Goal: Task Accomplishment & Management: Manage account settings

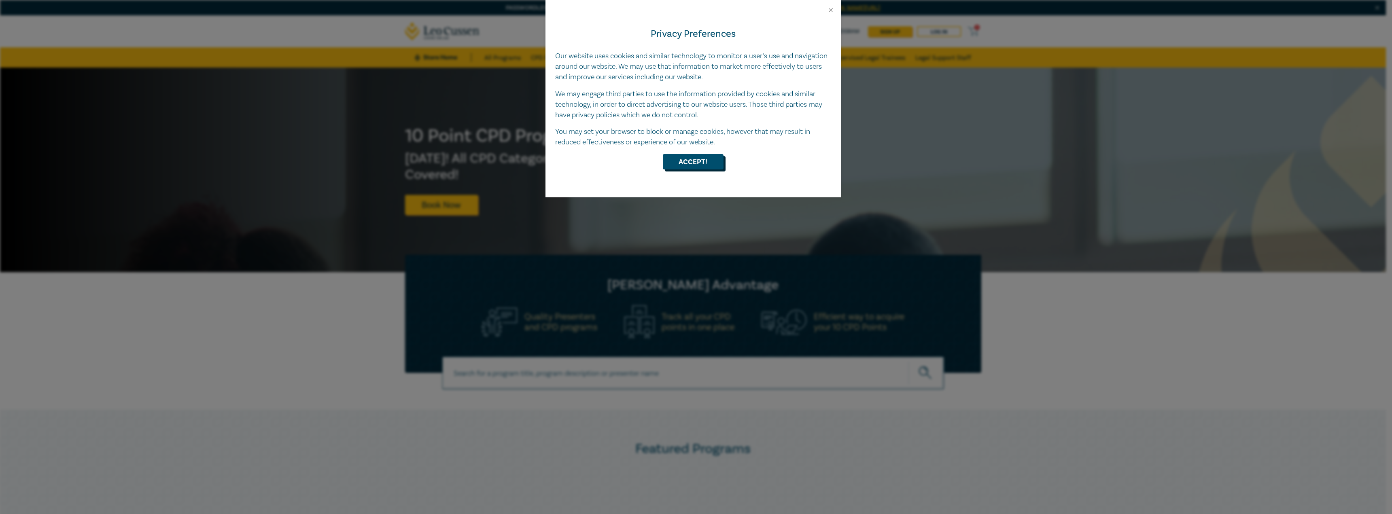
click at [701, 165] on button "Accept!" at bounding box center [693, 161] width 61 height 15
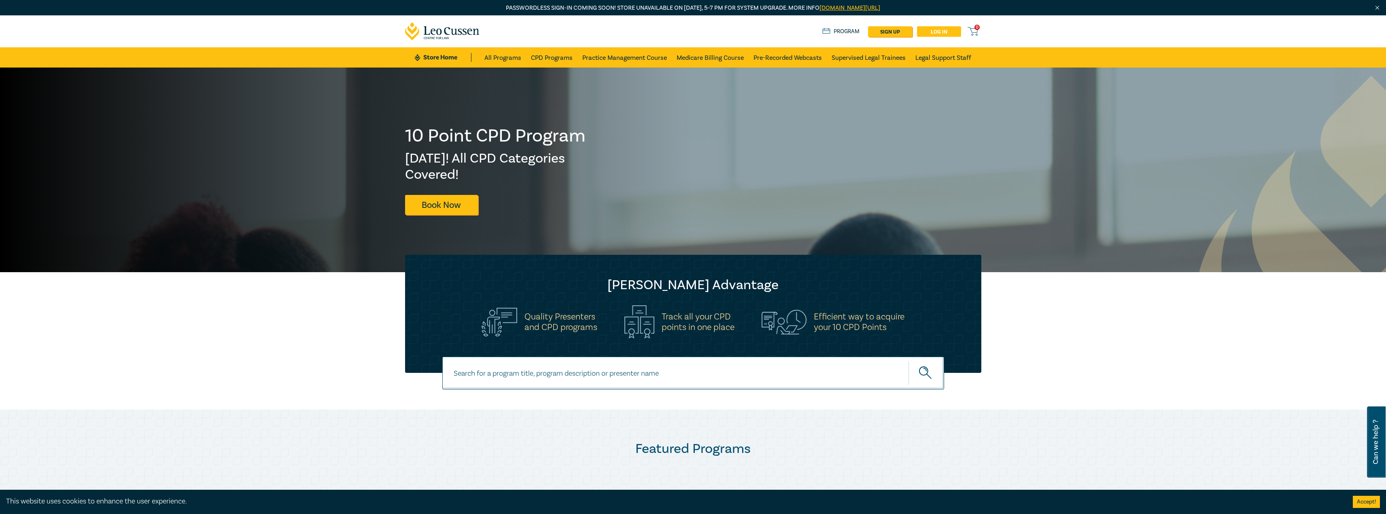
click at [932, 31] on link "Log in" at bounding box center [939, 31] width 44 height 11
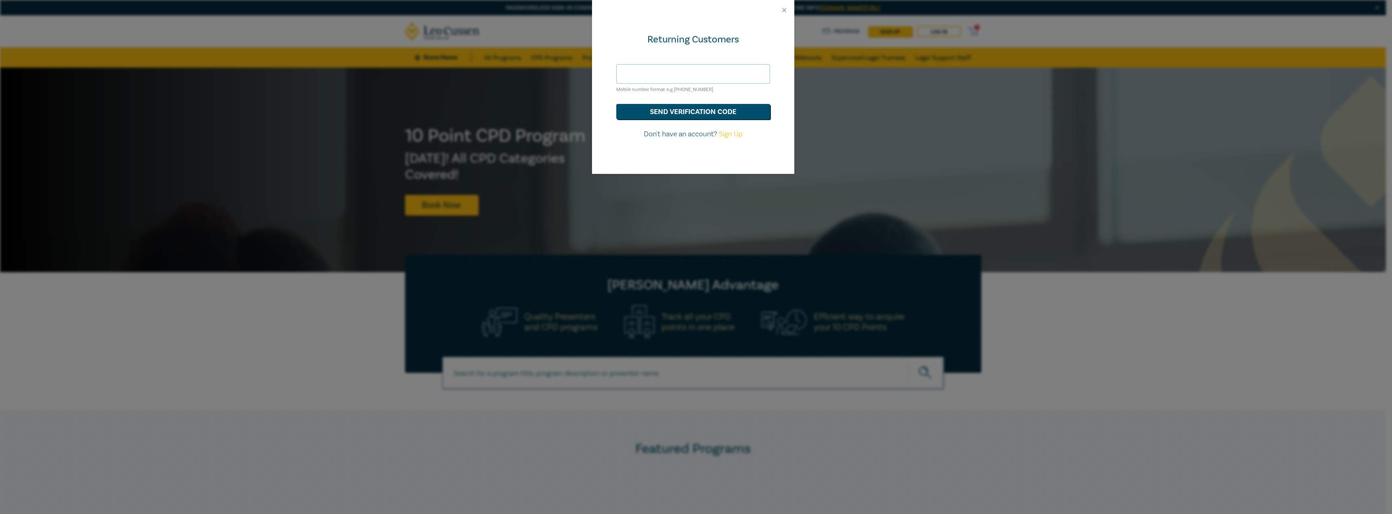
click at [676, 70] on input "text" at bounding box center [693, 73] width 154 height 19
type input "cmorisettY@leocussen.edu.au"
click at [699, 109] on button "send verification code" at bounding box center [693, 111] width 154 height 15
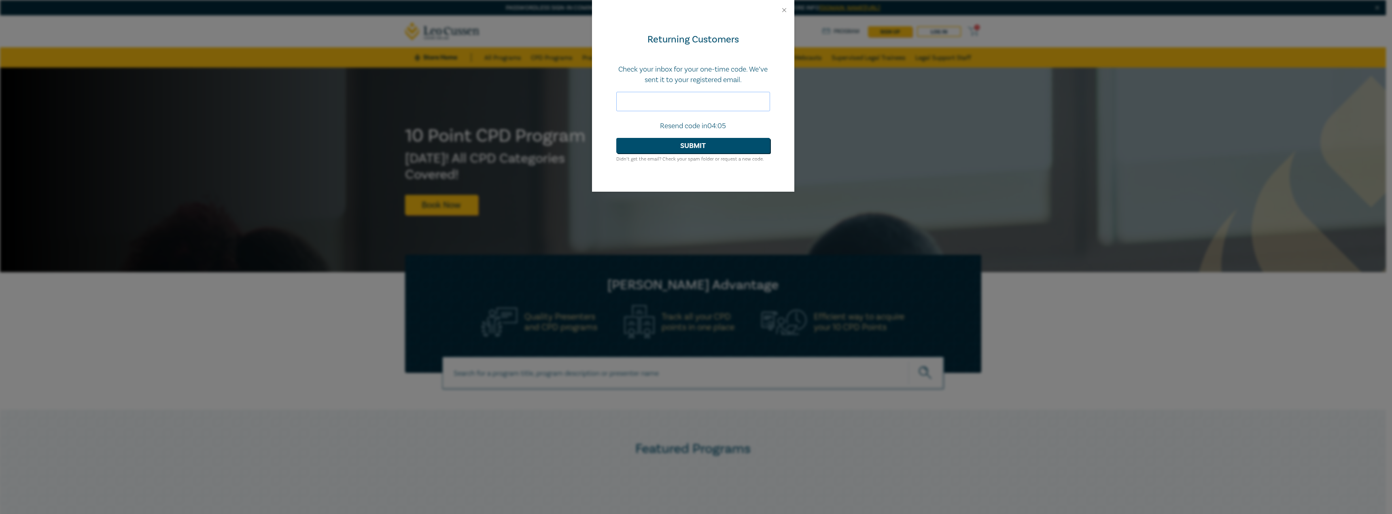
click at [646, 100] on input "text" at bounding box center [693, 101] width 154 height 19
click at [615, 59] on div "Returning Customers Check your inbox for your one-time code. We’ve sent it to y…" at bounding box center [693, 106] width 202 height 172
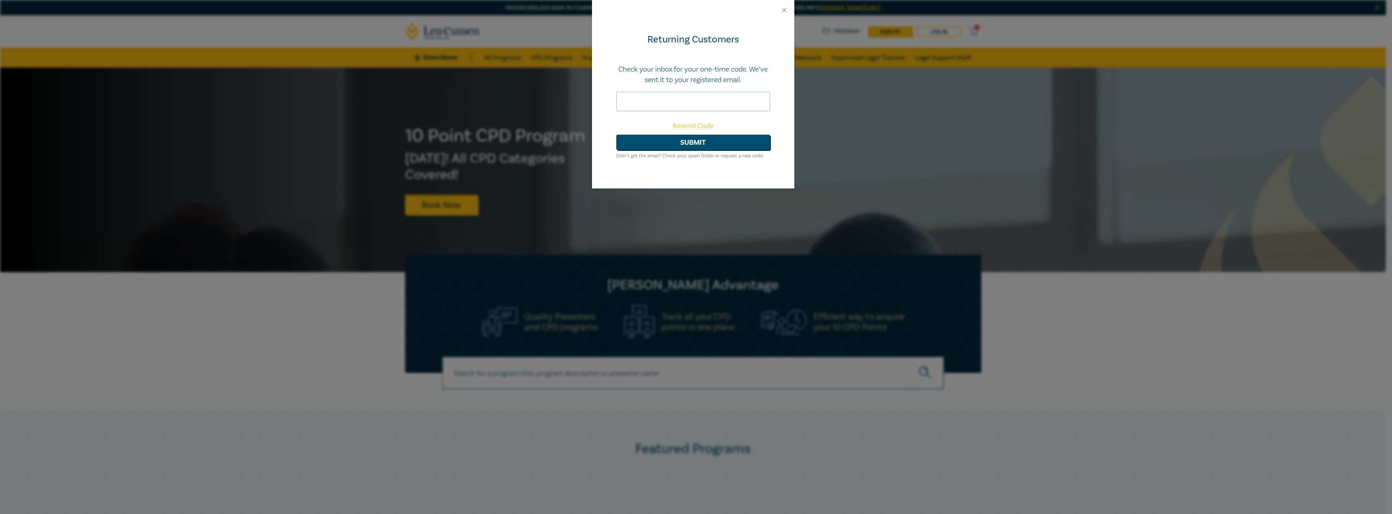
click at [659, 102] on input "text" at bounding box center [693, 101] width 154 height 19
click at [618, 76] on p "Check your inbox for your one-time code. We’ve sent it to your registered email." at bounding box center [693, 74] width 154 height 21
click at [783, 9] on button "Close" at bounding box center [784, 9] width 7 height 7
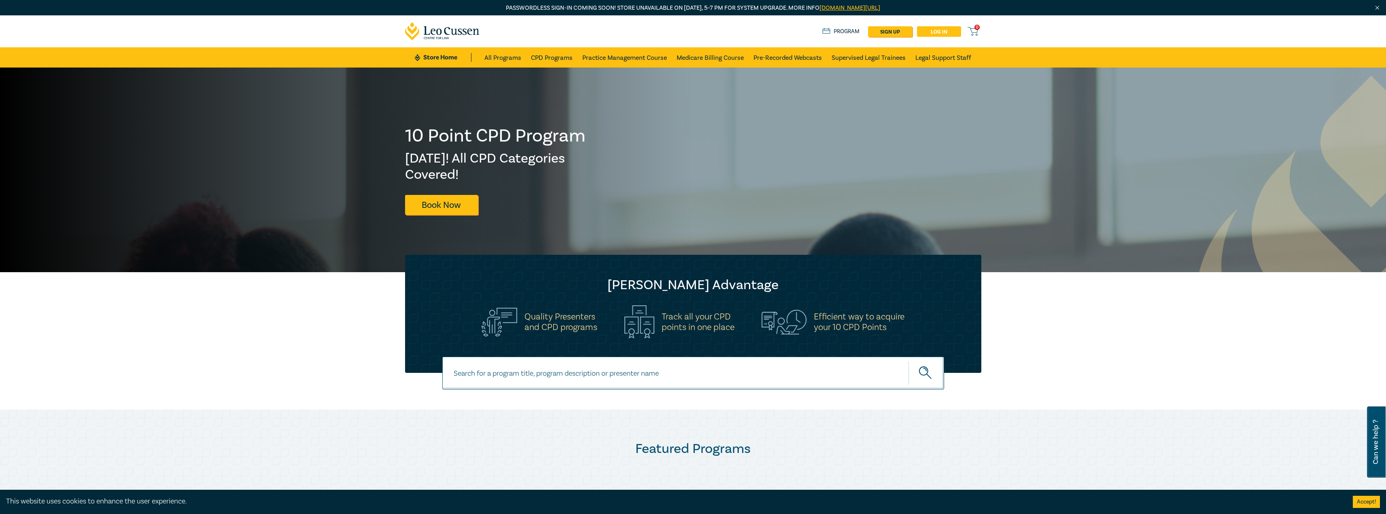
click at [952, 32] on link "Log in" at bounding box center [939, 31] width 44 height 11
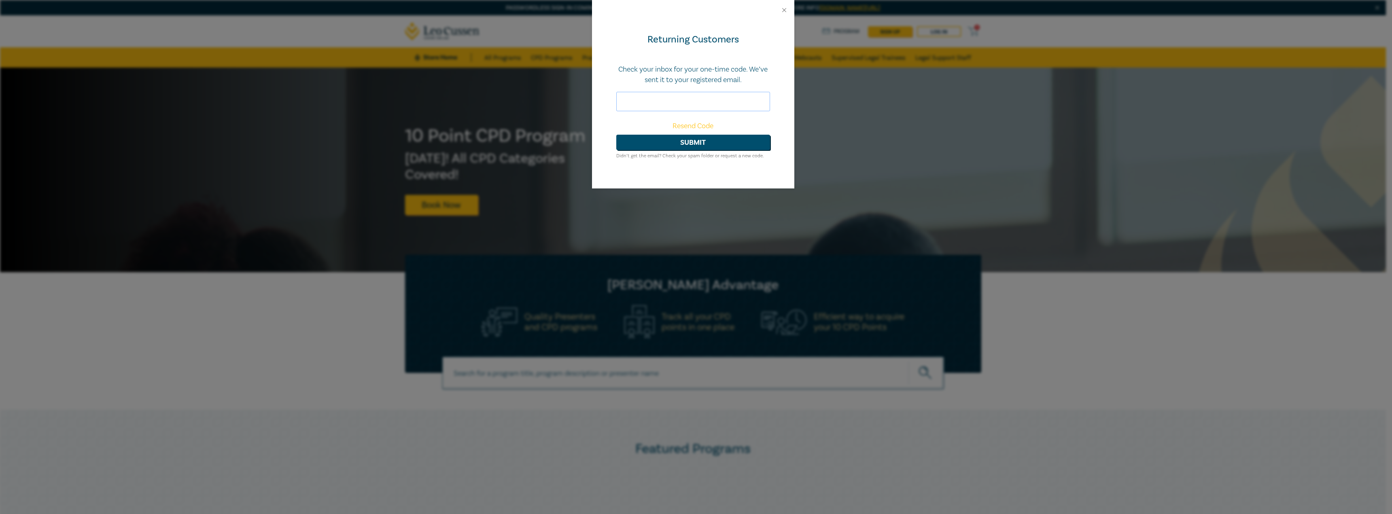
click at [646, 101] on input "text" at bounding box center [693, 101] width 154 height 19
click at [721, 56] on div "Returning Customers Check your inbox for your one-time code. We’ve sent it to y…" at bounding box center [693, 104] width 202 height 168
click at [658, 99] on input "text" at bounding box center [693, 101] width 154 height 19
type input "667339"
click at [694, 143] on button "Submit" at bounding box center [693, 142] width 154 height 15
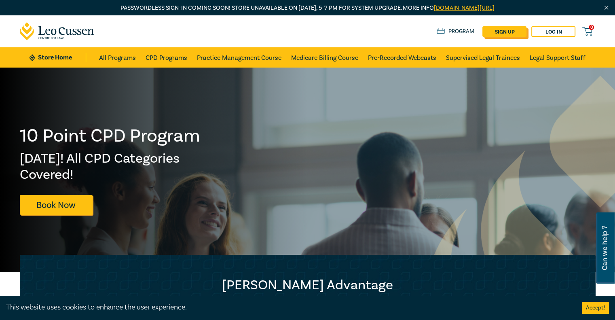
click at [513, 30] on link "sign up" at bounding box center [505, 31] width 44 height 11
select select "AU"
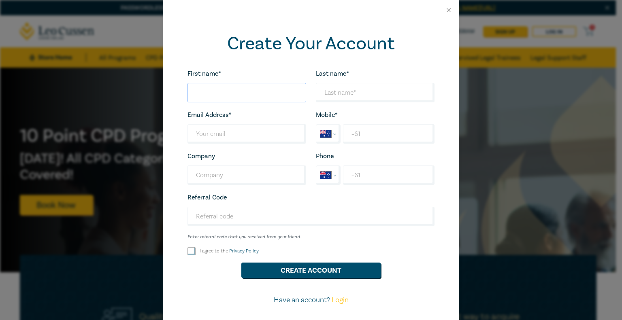
click at [216, 93] on input "First name*" at bounding box center [246, 92] width 119 height 19
click at [221, 89] on input "First name*" at bounding box center [246, 92] width 119 height 19
click at [217, 92] on input "First name*" at bounding box center [246, 92] width 119 height 19
type input "Darth"
type input "Vader"
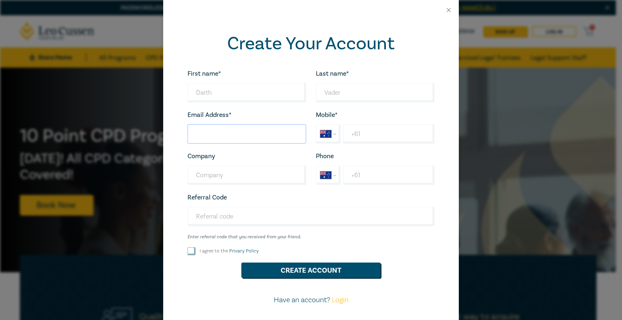
click at [215, 133] on input "Last name*" at bounding box center [246, 133] width 119 height 19
type input "darthvader@mailinator.com"
click at [367, 135] on input "+61" at bounding box center [388, 133] width 91 height 19
click at [358, 132] on input "+61" at bounding box center [388, 133] width 91 height 19
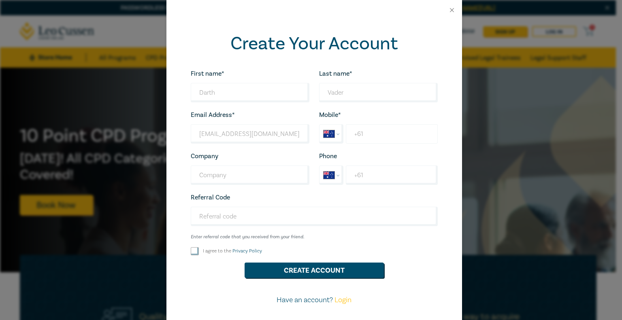
click at [371, 134] on input "+61" at bounding box center [391, 133] width 91 height 19
click at [393, 136] on input "+61 412 124 2" at bounding box center [391, 133] width 91 height 19
type input "[PHONE_NUMBER]"
click at [370, 174] on input "+61" at bounding box center [391, 174] width 91 height 19
click at [248, 176] on input "Company" at bounding box center [250, 174] width 119 height 19
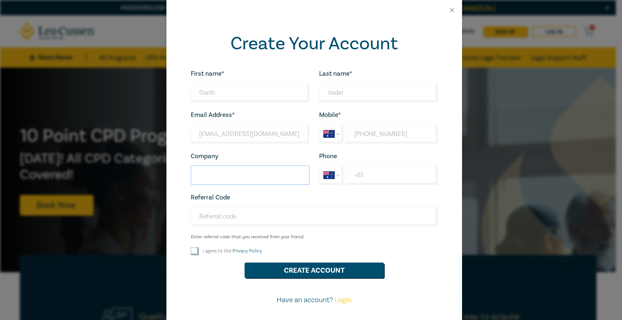
type input "Test Store"
click at [191, 250] on input "I agree to the Privacy Policy" at bounding box center [195, 251] width 8 height 8
checkbox input "true"
click at [306, 272] on button "Create Account" at bounding box center [313, 270] width 139 height 15
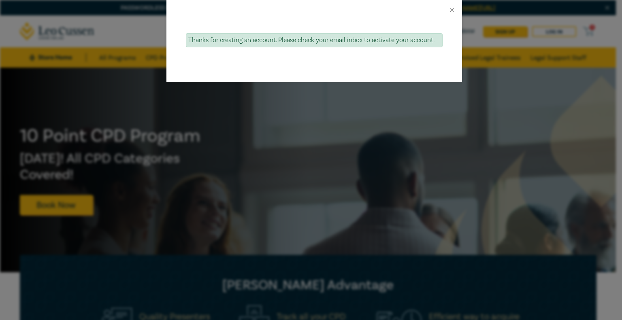
click at [286, 123] on div "Thanks for creating an account. Please check your email inbox to activate your …" at bounding box center [311, 160] width 622 height 320
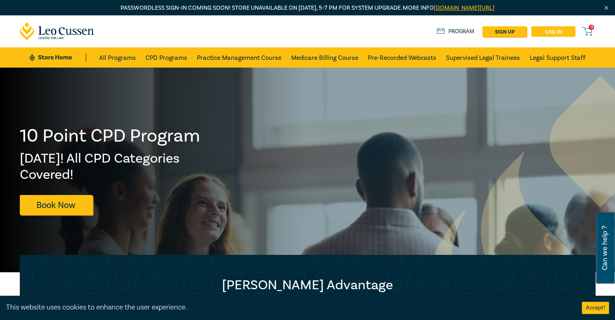
click at [558, 33] on link "Log in" at bounding box center [554, 31] width 44 height 11
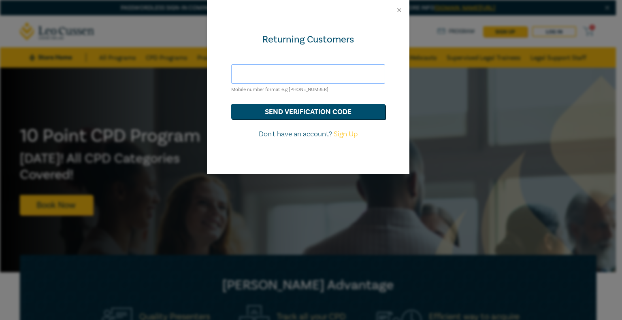
click at [287, 77] on input "text" at bounding box center [308, 73] width 154 height 19
type input "[EMAIL_ADDRESS][DOMAIN_NAME]"
click at [316, 114] on button "send verification code" at bounding box center [308, 111] width 154 height 15
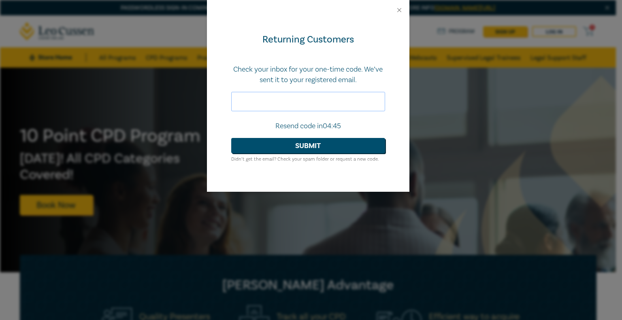
click at [312, 102] on input "text" at bounding box center [308, 101] width 154 height 19
type input "263826"
click at [269, 147] on button "Submit" at bounding box center [308, 145] width 154 height 15
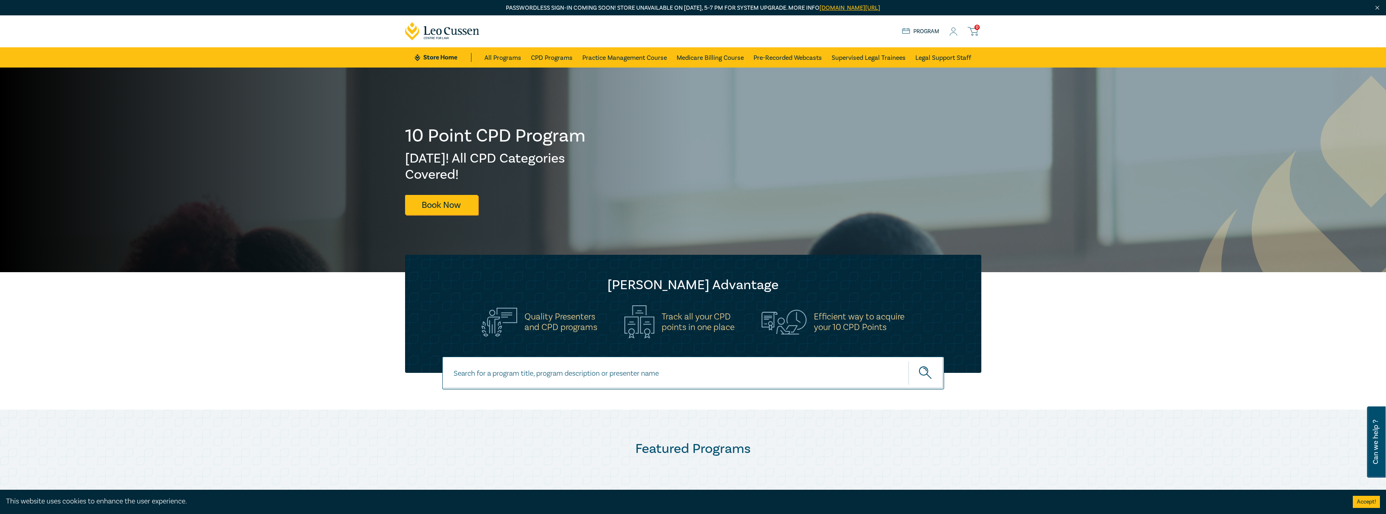
click at [956, 31] on icon at bounding box center [953, 32] width 8 height 8
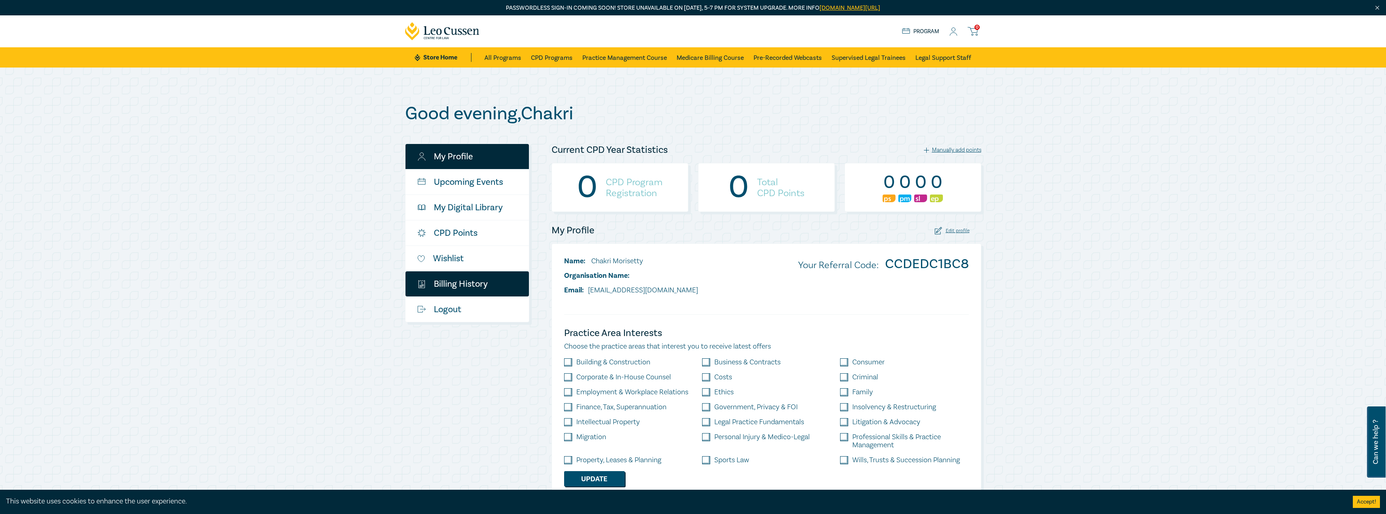
click at [457, 278] on link "$ Billing History" at bounding box center [466, 284] width 123 height 25
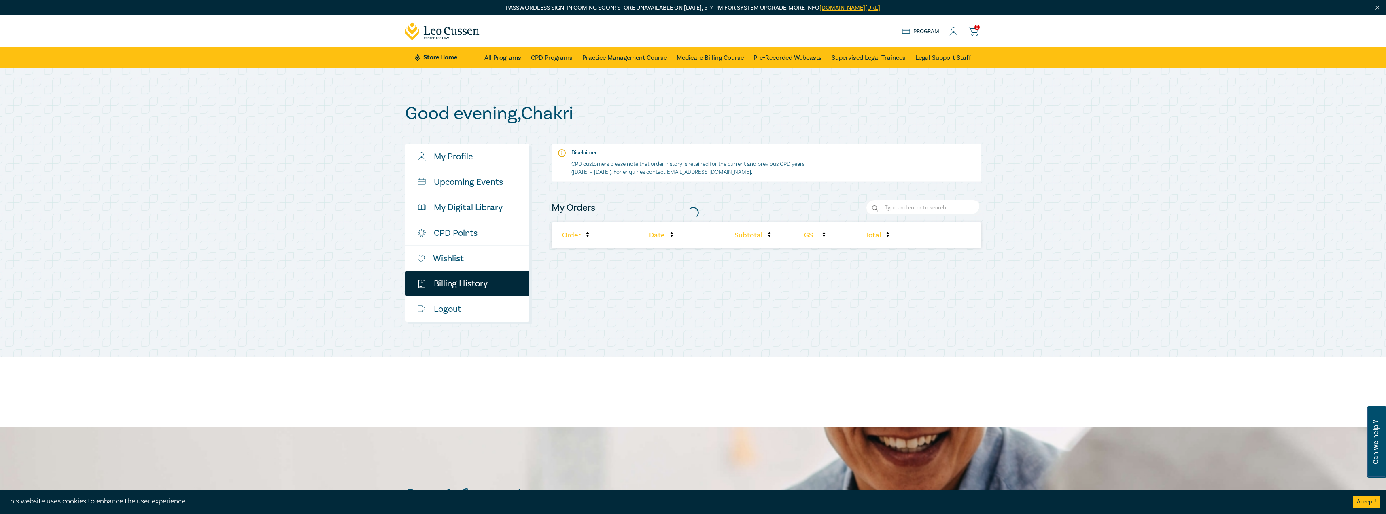
click at [447, 206] on div at bounding box center [693, 212] width 584 height 227
click at [459, 155] on div at bounding box center [693, 212] width 584 height 227
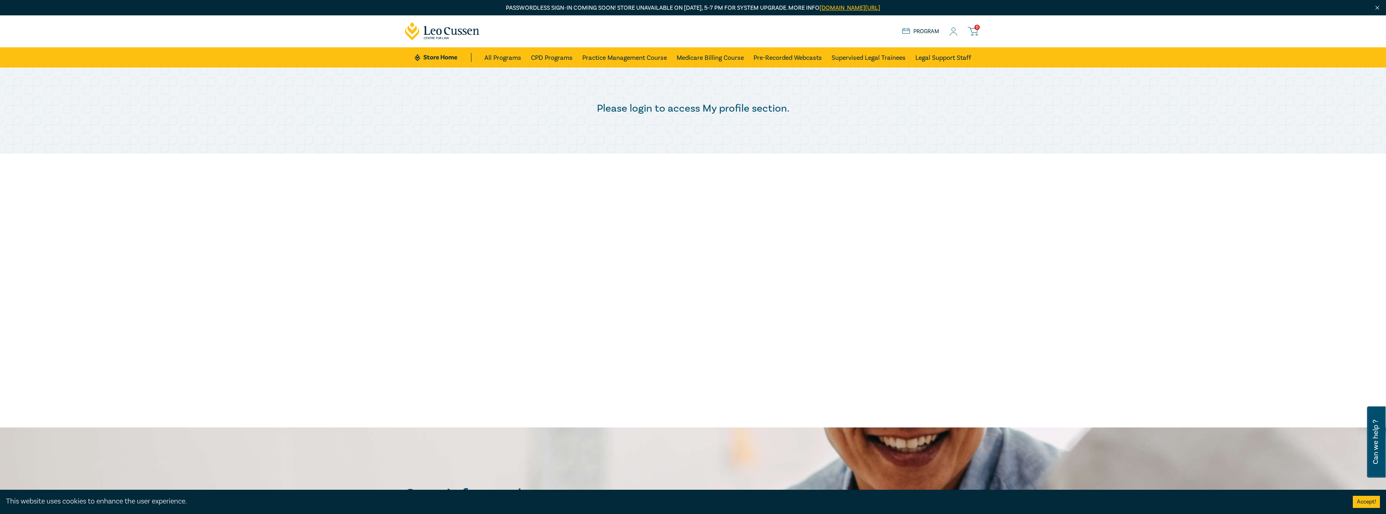
click at [954, 32] on circle at bounding box center [954, 30] width 4 height 4
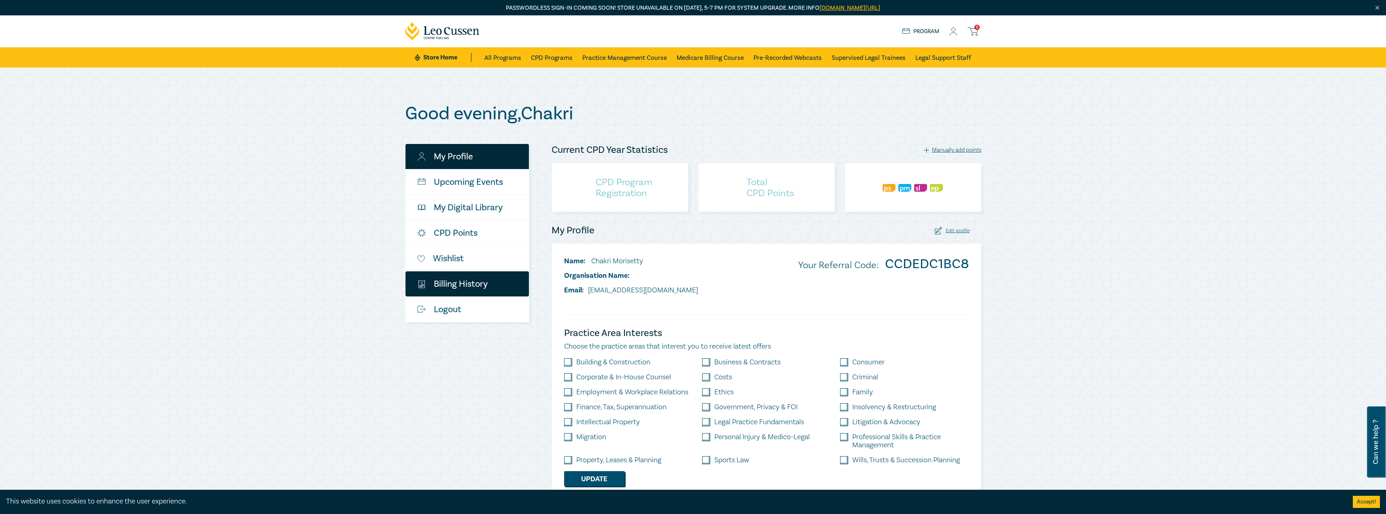
click at [449, 280] on link "$ Billing History" at bounding box center [466, 284] width 123 height 25
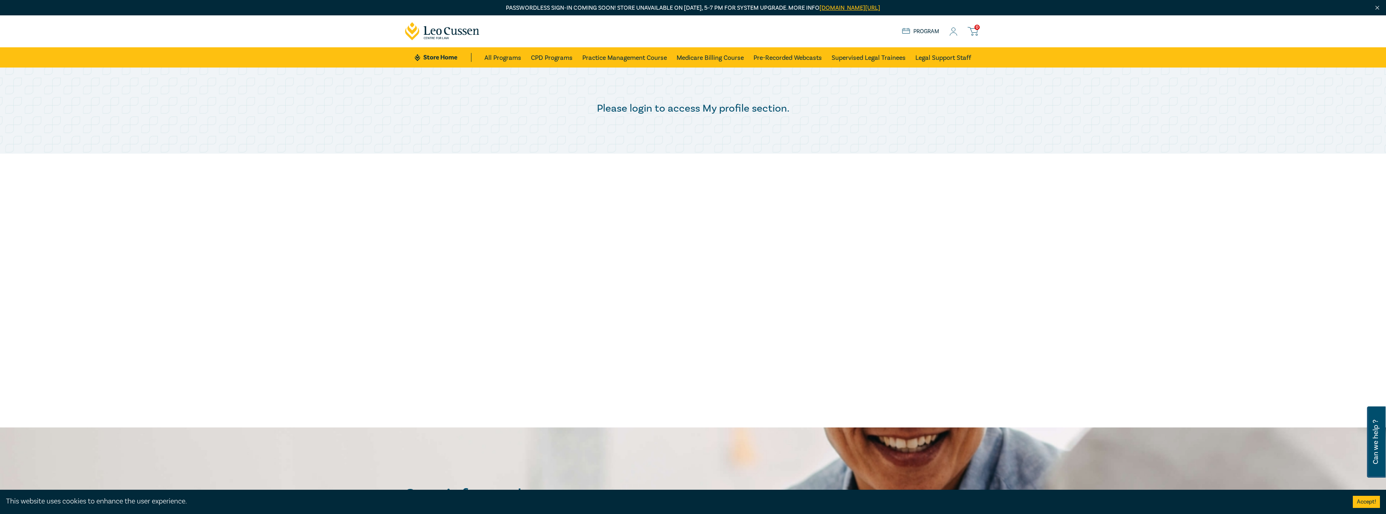
click at [665, 110] on h3 "Please login to access My profile section." at bounding box center [693, 108] width 576 height 11
click at [954, 28] on icon at bounding box center [953, 32] width 8 height 8
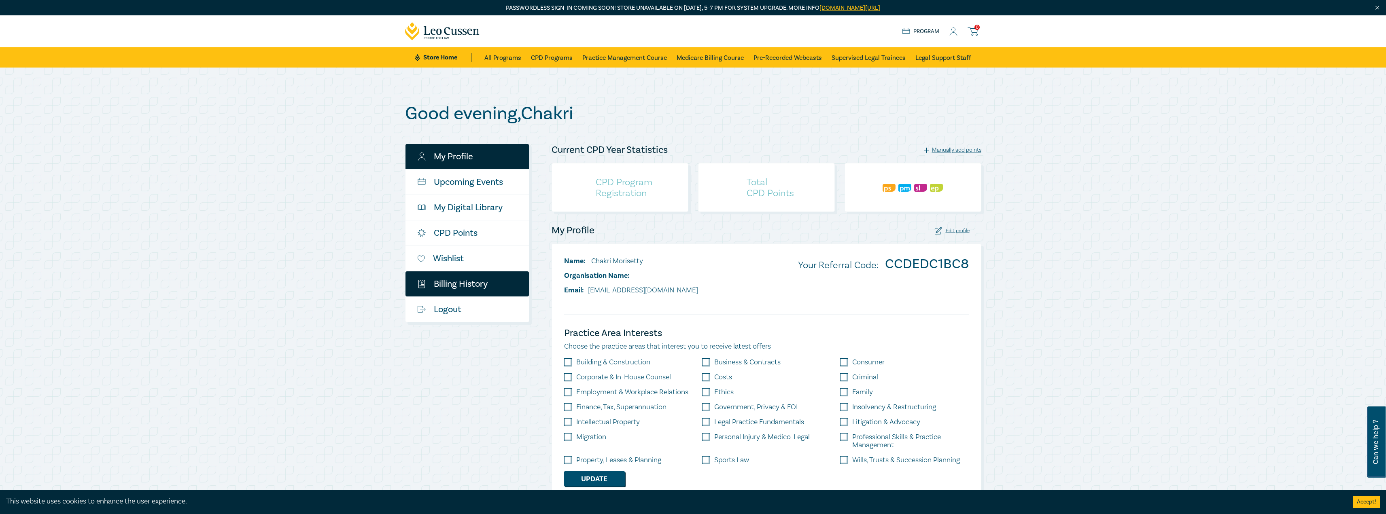
click at [447, 285] on link "$ Billing History" at bounding box center [466, 284] width 123 height 25
click at [448, 254] on link "Wishlist" at bounding box center [466, 258] width 123 height 25
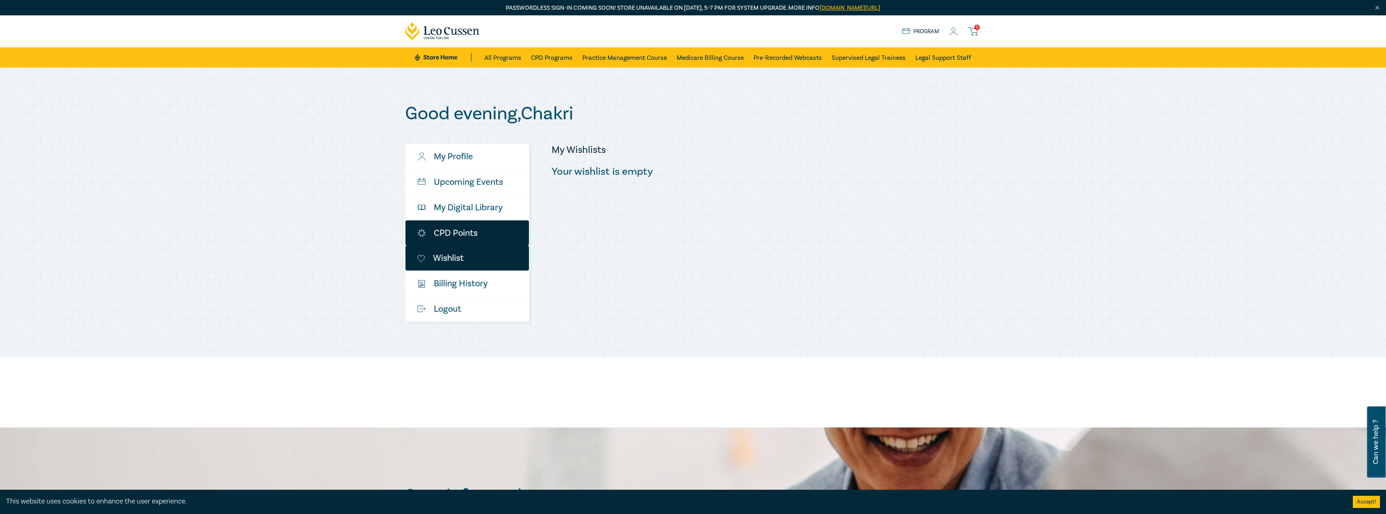
click at [454, 229] on link "CPD Points" at bounding box center [466, 233] width 123 height 25
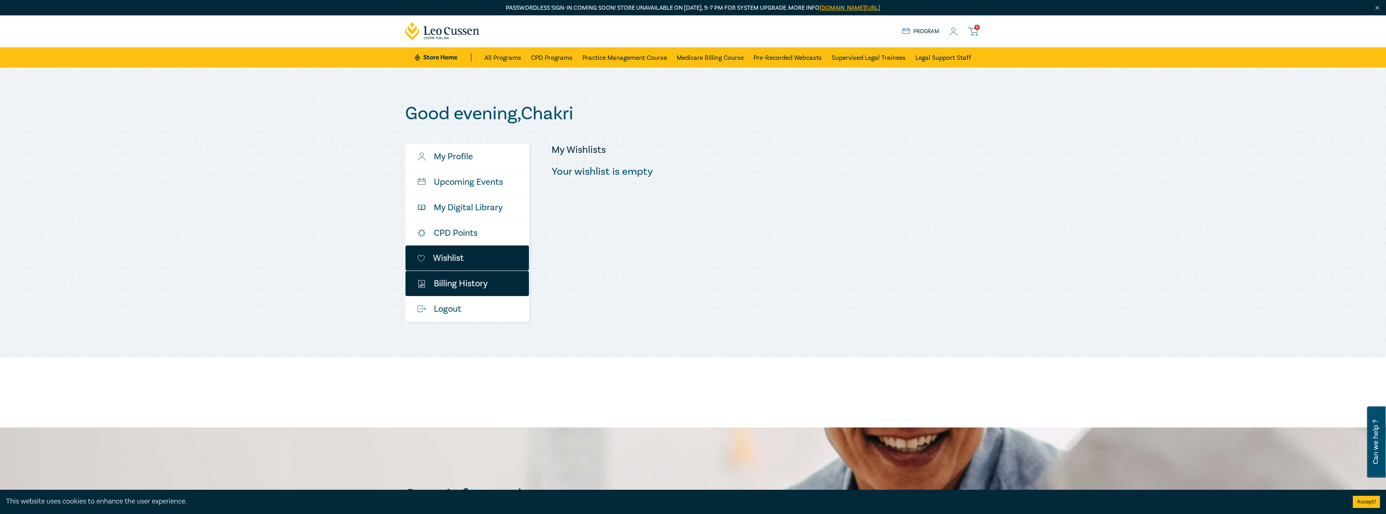
click at [477, 285] on link "$ Billing History" at bounding box center [466, 283] width 123 height 25
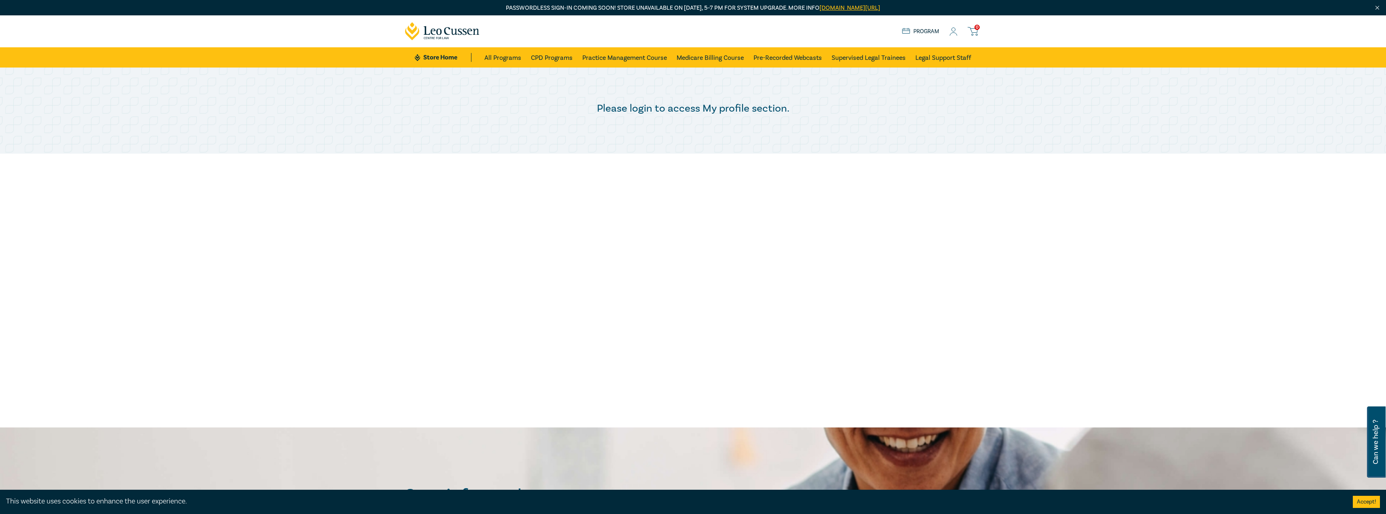
click at [513, 173] on div "Please login to access My profile section." at bounding box center [693, 248] width 1386 height 360
click at [740, 165] on div "Please login to access My profile section." at bounding box center [693, 248] width 1386 height 360
click at [951, 31] on icon at bounding box center [953, 32] width 8 height 8
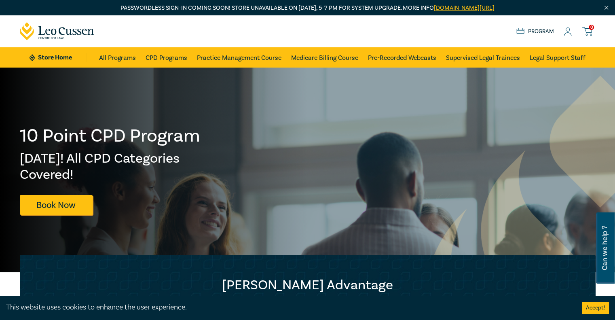
click at [569, 34] on icon at bounding box center [568, 32] width 8 height 8
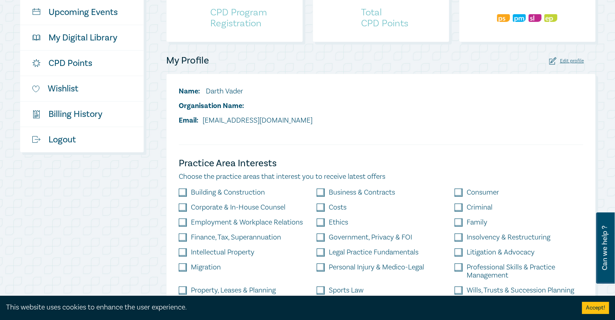
scroll to position [121, 0]
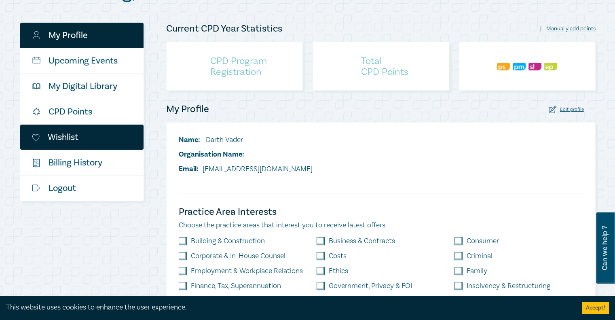
click at [71, 134] on link "Wishlist" at bounding box center [81, 137] width 123 height 25
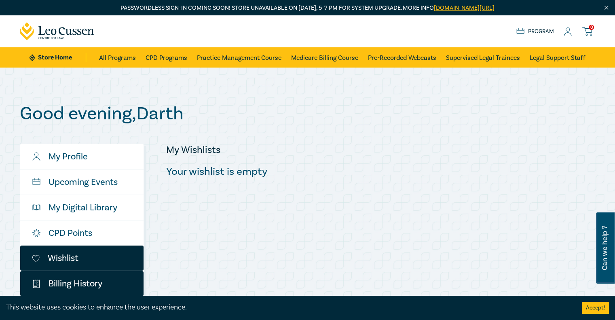
click at [72, 280] on link "$ Billing History" at bounding box center [81, 283] width 123 height 25
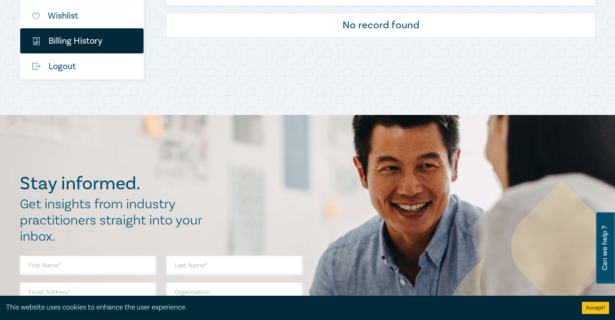
scroll to position [121, 0]
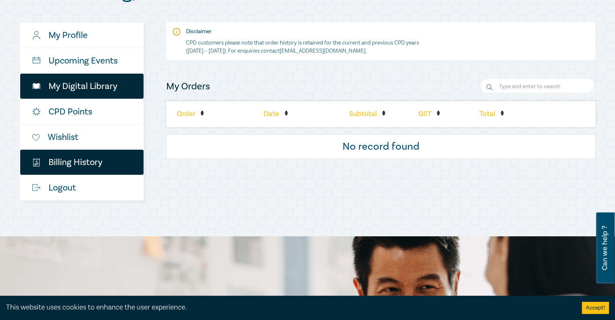
click at [70, 87] on link "My Digital Library" at bounding box center [81, 86] width 123 height 25
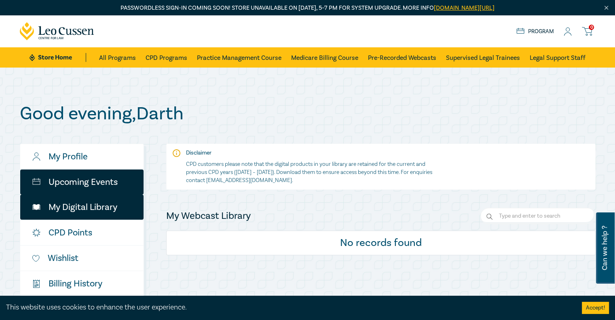
click at [59, 177] on link "Upcoming Events" at bounding box center [81, 182] width 123 height 25
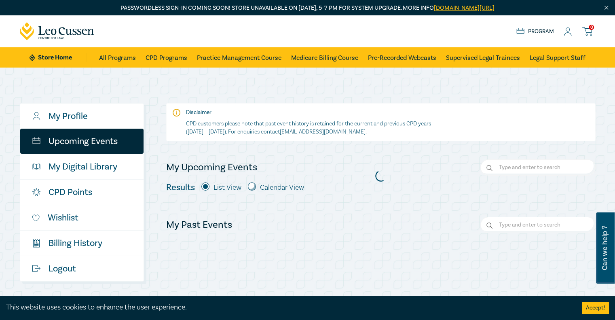
click at [590, 31] on icon at bounding box center [587, 31] width 10 height 10
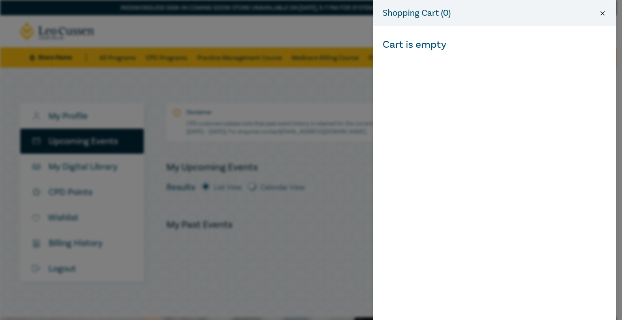
click at [602, 14] on button "Close" at bounding box center [601, 13] width 7 height 7
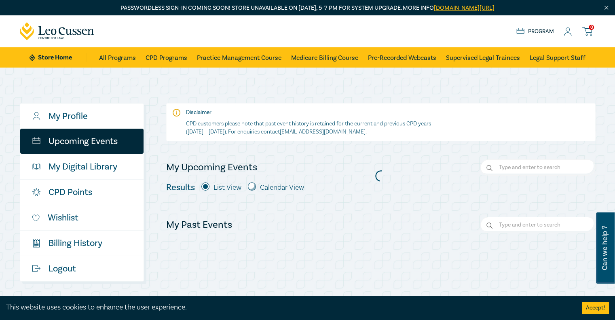
click at [570, 32] on icon at bounding box center [568, 32] width 8 height 8
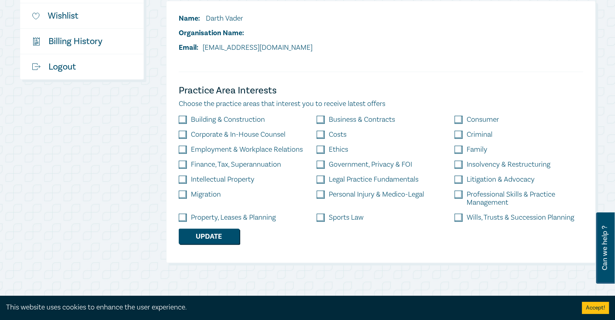
scroll to position [121, 0]
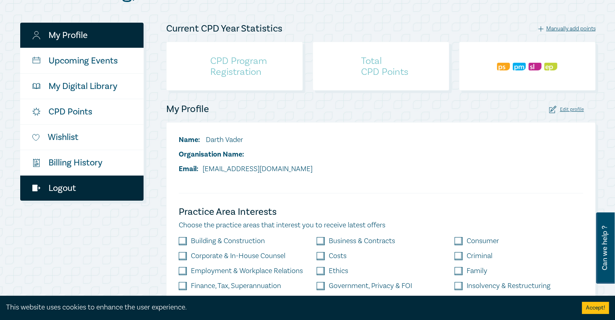
click at [58, 187] on link "Logout" at bounding box center [81, 188] width 123 height 25
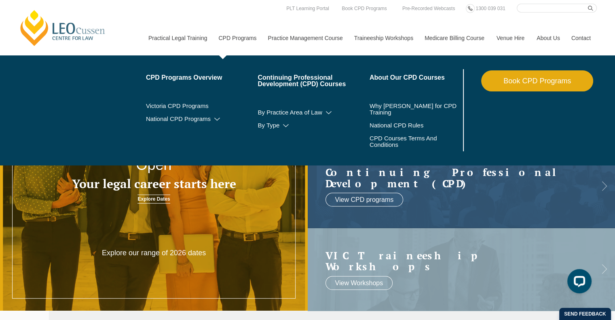
click at [549, 78] on link "Book CPD Programs" at bounding box center [538, 80] width 112 height 21
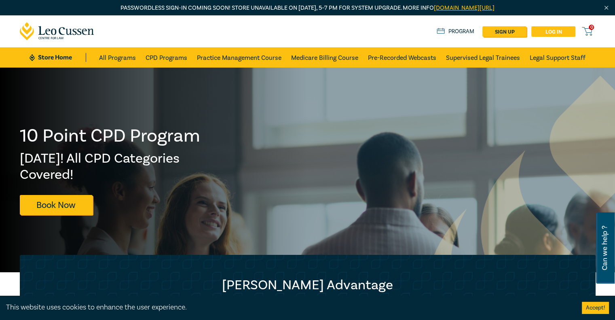
click at [548, 29] on link "Log in" at bounding box center [554, 31] width 44 height 11
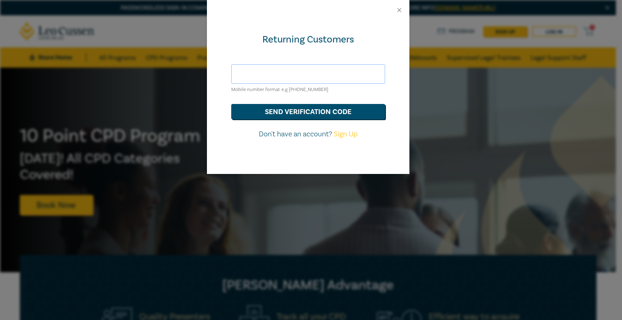
click at [266, 74] on input "text" at bounding box center [308, 73] width 154 height 19
type input "cmorisetty@hotmail.com"
click at [296, 109] on button "send verification code" at bounding box center [308, 111] width 154 height 15
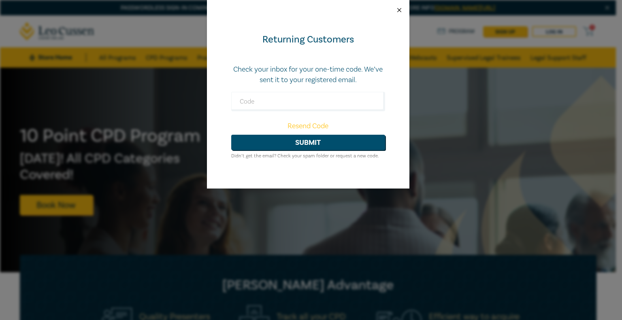
click at [400, 10] on button "Close" at bounding box center [398, 9] width 7 height 7
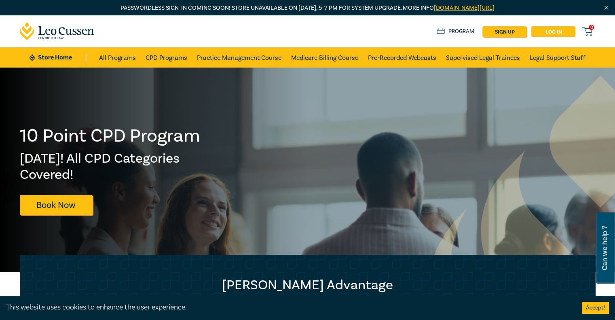
click at [564, 33] on link "Log in" at bounding box center [554, 31] width 44 height 11
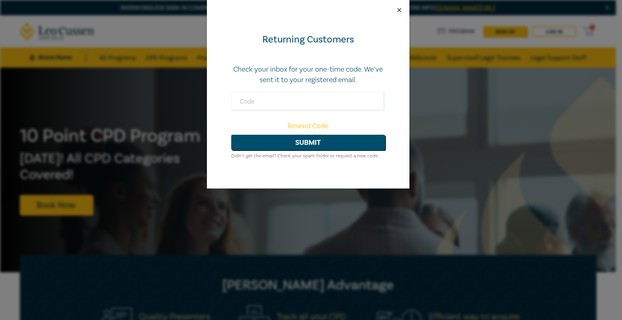
click at [397, 10] on button "Close" at bounding box center [398, 9] width 7 height 7
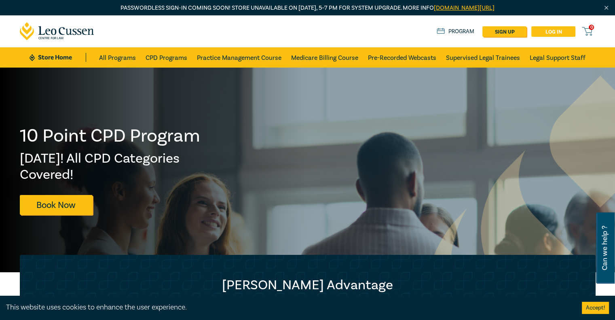
click at [559, 32] on link "Log in" at bounding box center [554, 31] width 44 height 11
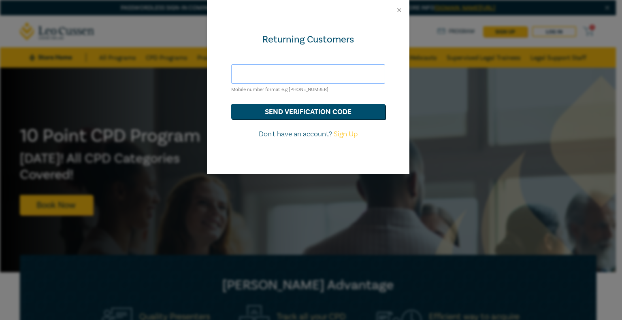
click at [290, 74] on input "text" at bounding box center [308, 73] width 154 height 19
type input "darthvader@mailinator.com"
click at [301, 111] on button "send verification code" at bounding box center [308, 111] width 154 height 15
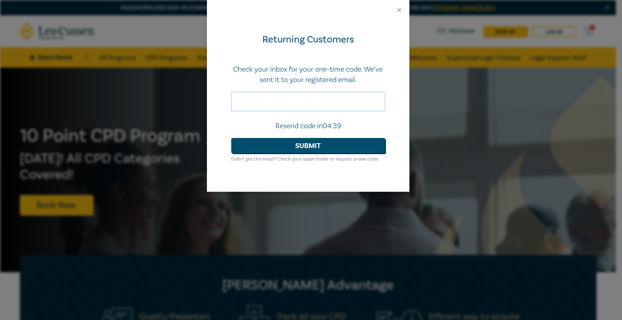
click at [287, 101] on input "text" at bounding box center [308, 101] width 154 height 19
type input "964094"
click at [314, 144] on button "Submit" at bounding box center [308, 145] width 154 height 15
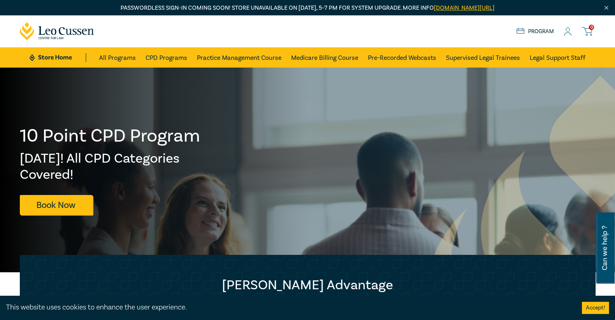
click at [567, 36] on div "0 $ NaN Store Home About us Program 0" at bounding box center [308, 31] width 586 height 32
click at [569, 34] on icon at bounding box center [568, 32] width 8 height 8
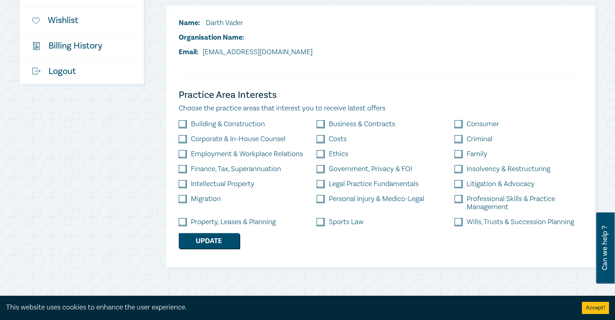
scroll to position [121, 0]
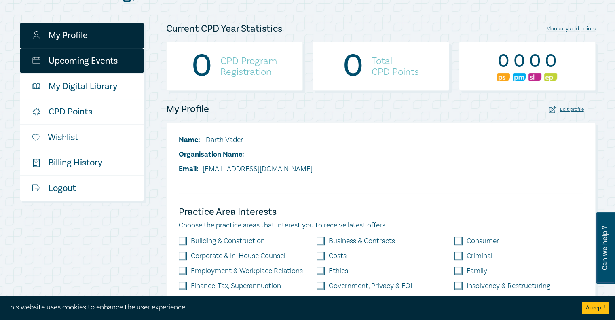
click at [83, 62] on link "Upcoming Events" at bounding box center [81, 60] width 123 height 25
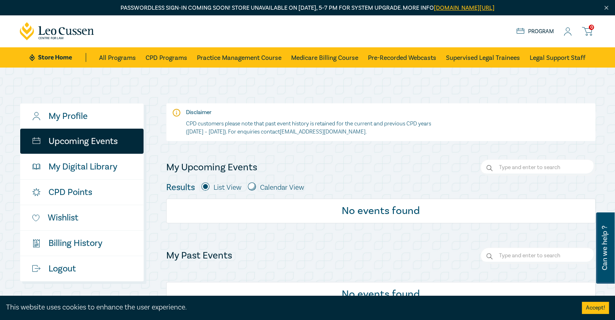
scroll to position [121, 0]
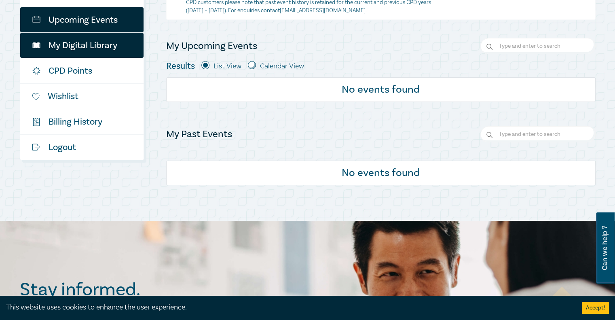
click at [85, 50] on link "My Digital Library" at bounding box center [81, 45] width 123 height 25
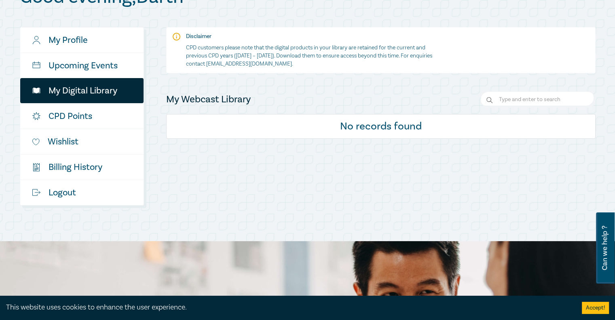
scroll to position [121, 0]
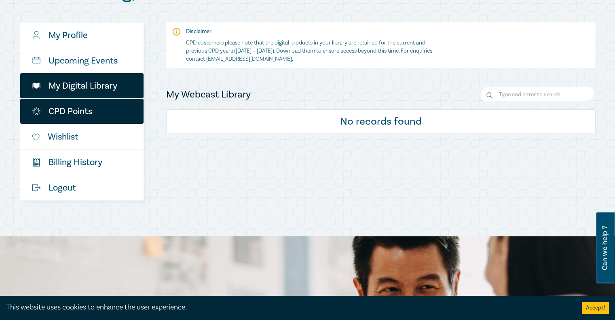
click at [62, 110] on link "CPD Points" at bounding box center [81, 111] width 123 height 25
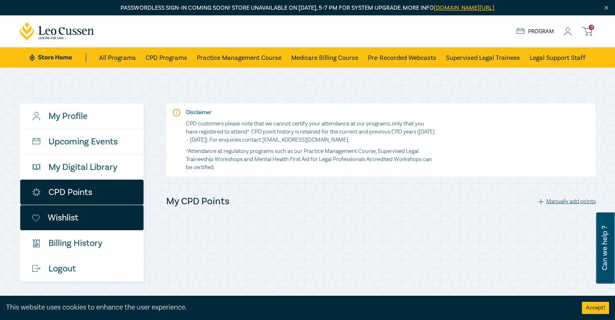
click at [65, 210] on link "Wishlist" at bounding box center [81, 217] width 123 height 25
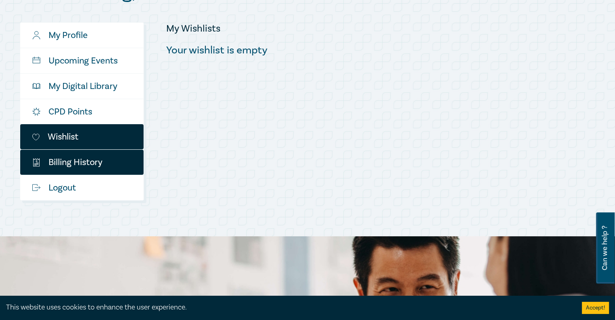
click at [62, 154] on link "$ Billing History" at bounding box center [81, 162] width 123 height 25
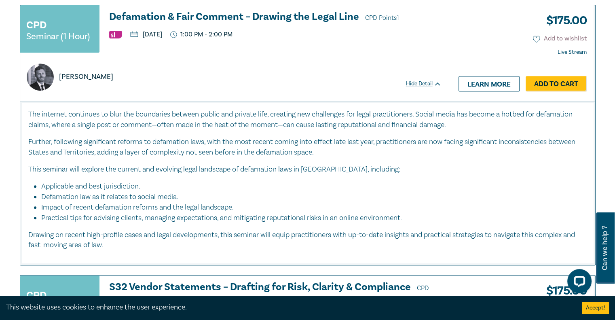
click at [572, 39] on button "Add to wishlist" at bounding box center [560, 38] width 54 height 9
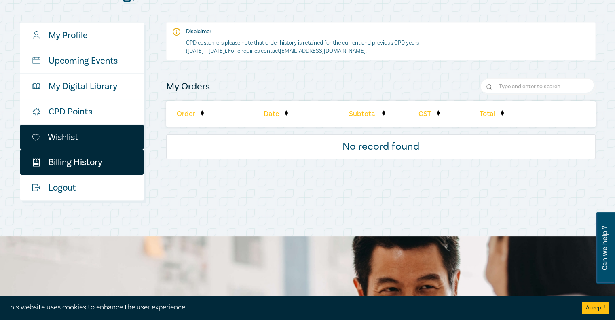
click at [59, 136] on link "Wishlist" at bounding box center [81, 137] width 123 height 25
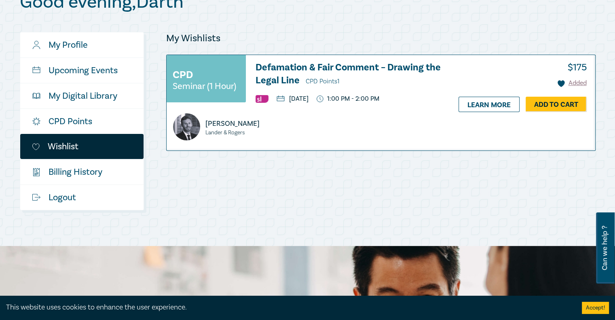
scroll to position [121, 0]
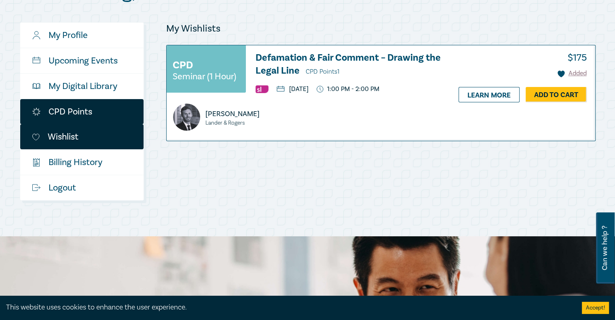
click at [68, 117] on link "CPD Points" at bounding box center [81, 111] width 123 height 25
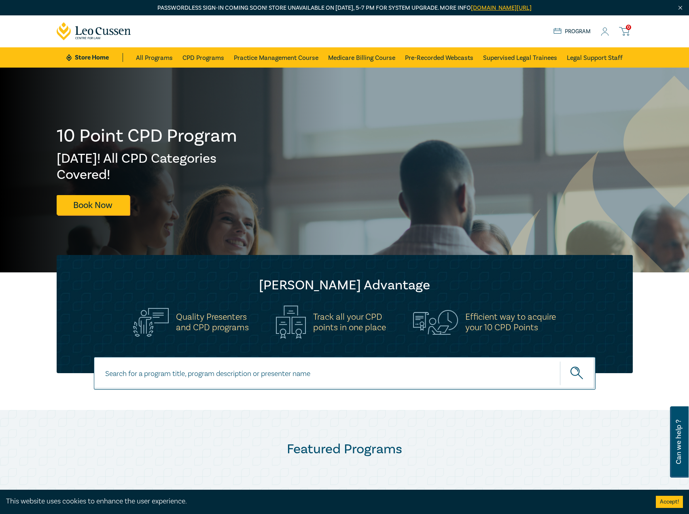
click at [607, 35] on icon at bounding box center [605, 32] width 8 height 8
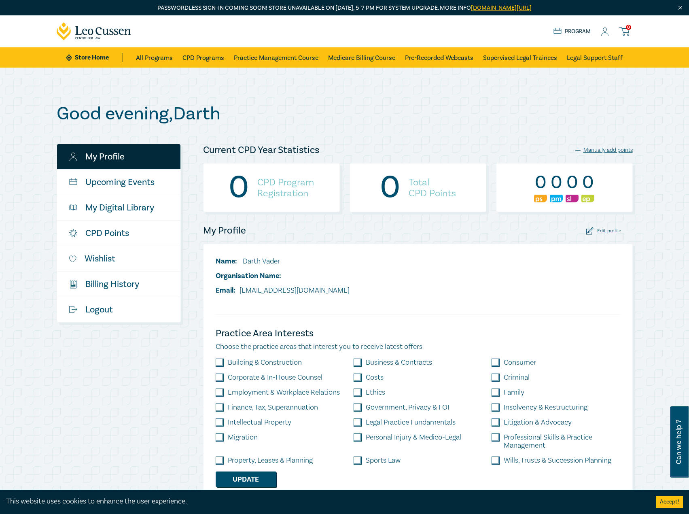
click at [609, 30] on icon at bounding box center [605, 32] width 8 height 8
